Goal: Find specific page/section: Find specific page/section

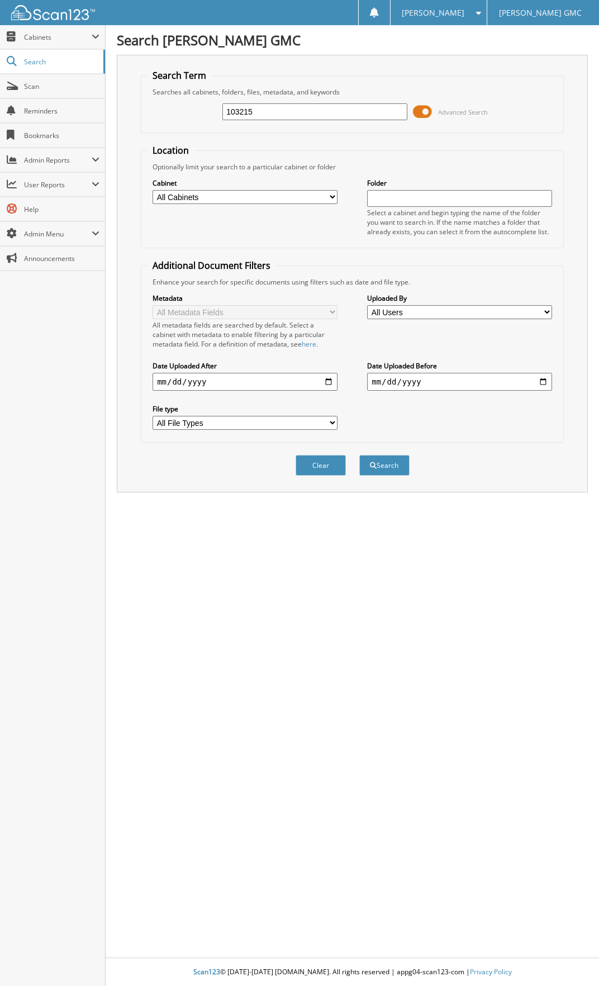
type input "103215"
click at [359, 455] on button "Search" at bounding box center [384, 465] width 50 height 21
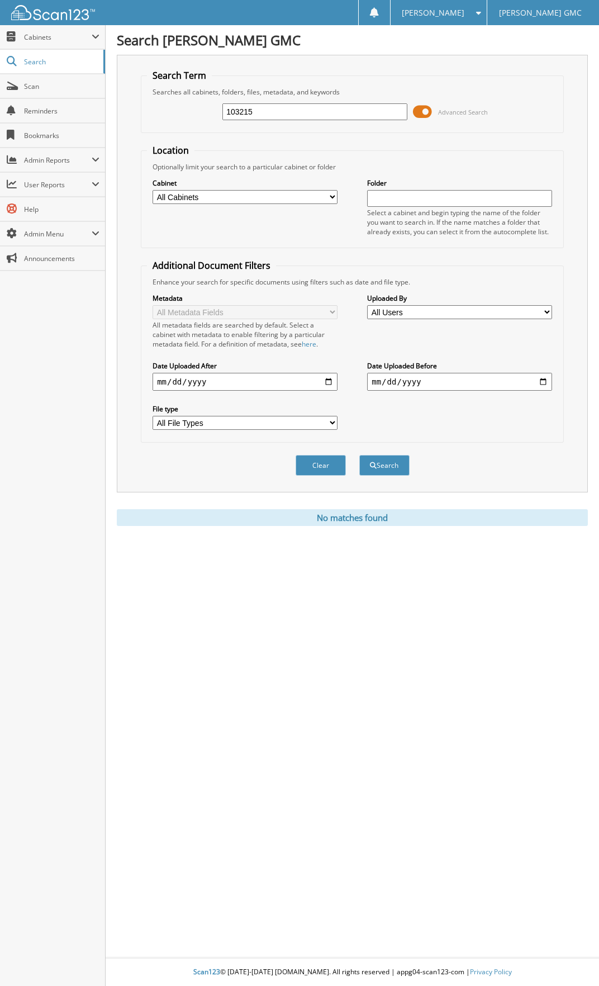
click at [330, 381] on input "date" at bounding box center [245, 382] width 185 height 18
type input "[DATE]"
click at [541, 379] on input "date" at bounding box center [459, 382] width 185 height 18
type input "[DATE]"
click at [390, 463] on button "Search" at bounding box center [384, 465] width 50 height 21
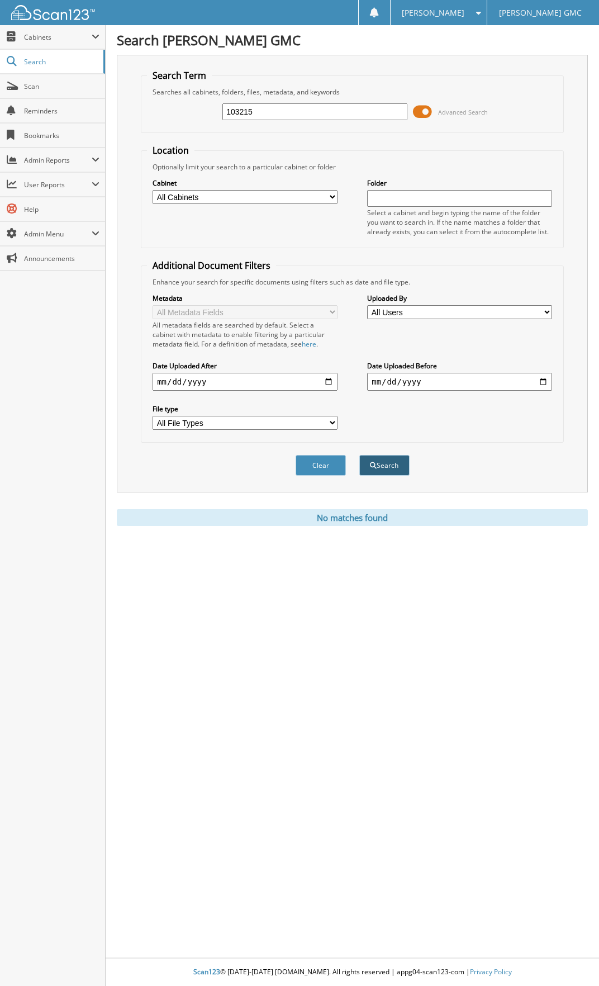
click at [385, 466] on button "Search" at bounding box center [384, 465] width 50 height 21
drag, startPoint x: 257, startPoint y: 111, endPoint x: 175, endPoint y: 119, distance: 82.6
click at [175, 119] on div "103215 Advanced Search" at bounding box center [352, 112] width 411 height 30
click at [392, 467] on button "Search" at bounding box center [384, 465] width 50 height 21
drag, startPoint x: 322, startPoint y: 469, endPoint x: 328, endPoint y: 463, distance: 8.3
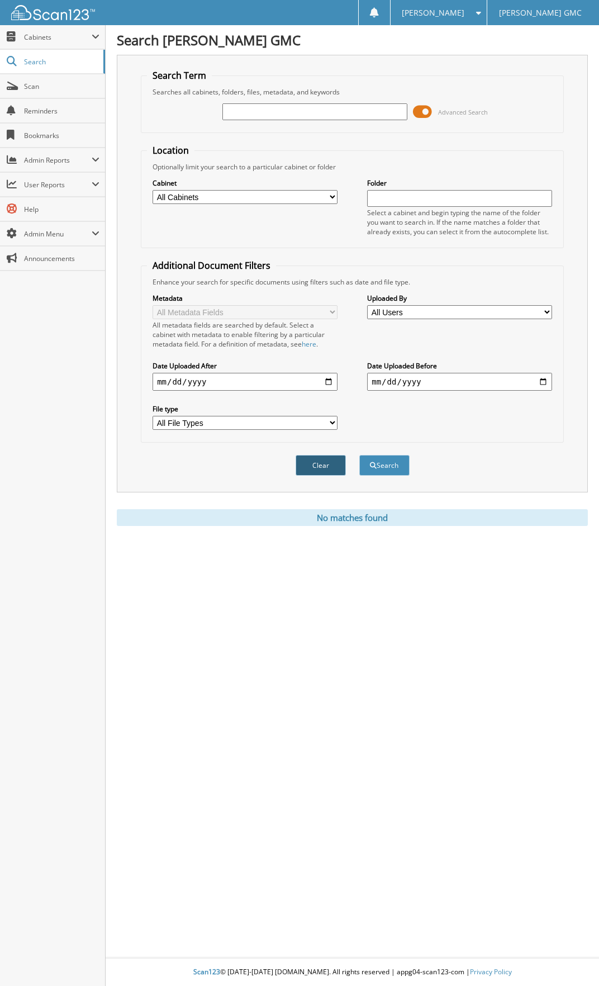
click at [323, 469] on button "Clear" at bounding box center [321, 465] width 50 height 21
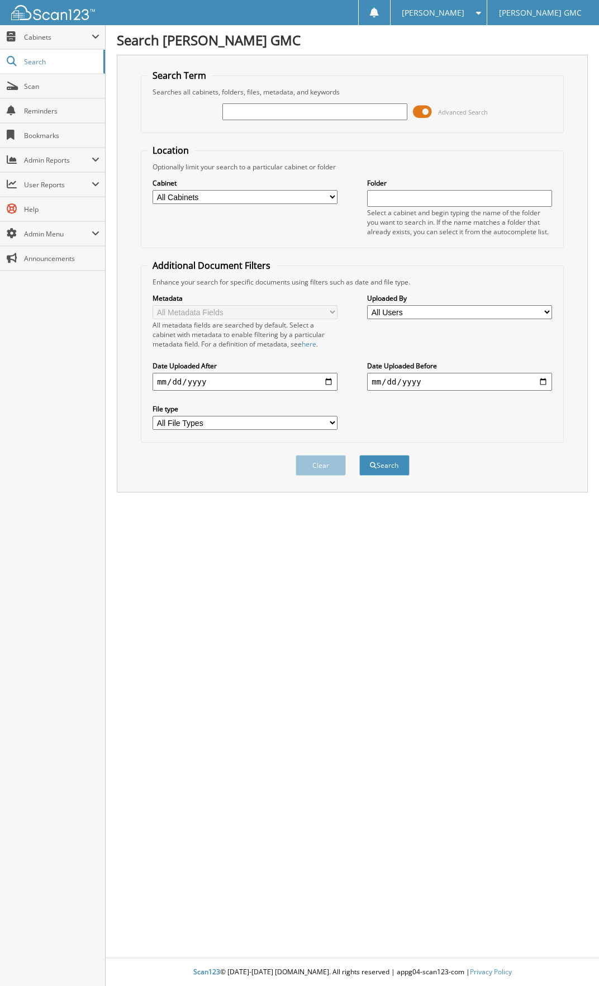
click at [400, 594] on div "Search [PERSON_NAME] GMC Search Term Searches all cabinets, folders, files, met…" at bounding box center [353, 493] width 494 height 986
click at [54, 32] on span "Cabinets" at bounding box center [58, 37] width 68 height 10
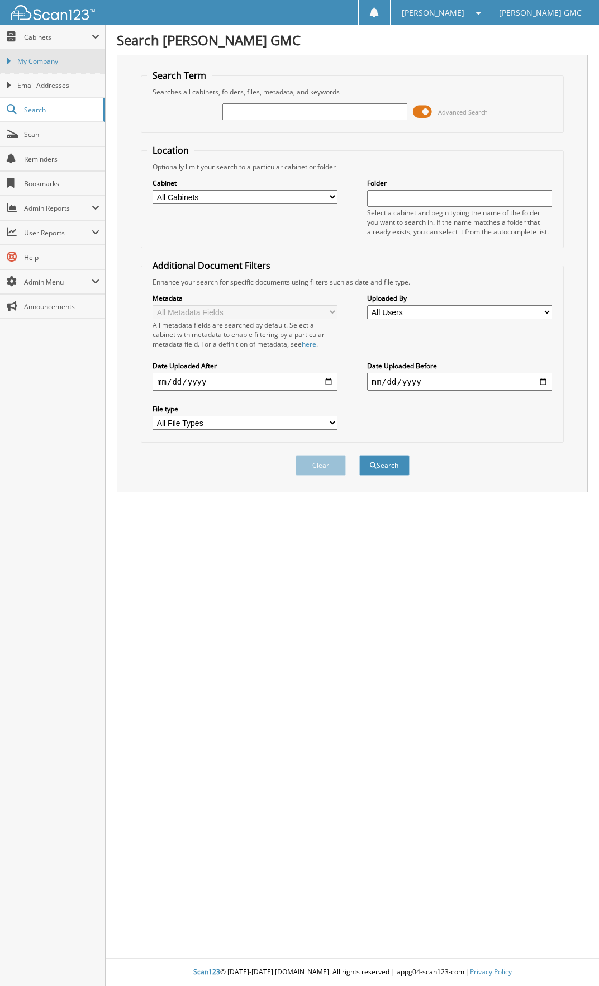
click at [52, 60] on span "My Company" at bounding box center [58, 61] width 82 height 10
